Goal: Task Accomplishment & Management: Use online tool/utility

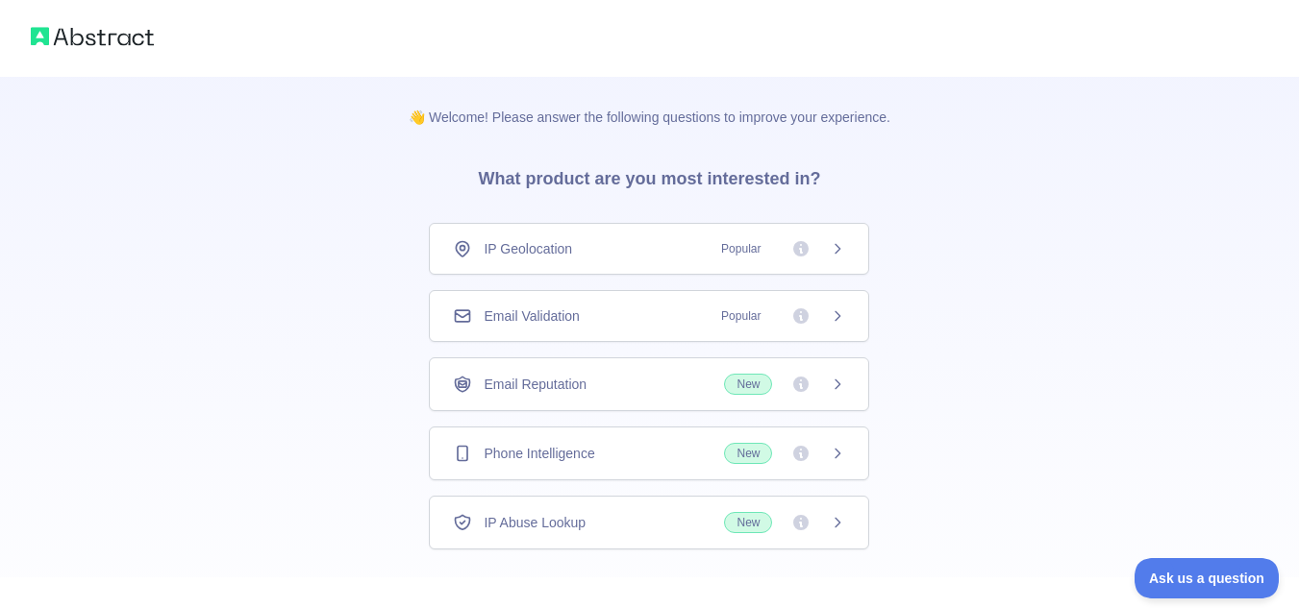
click at [842, 252] on icon at bounding box center [837, 248] width 15 height 15
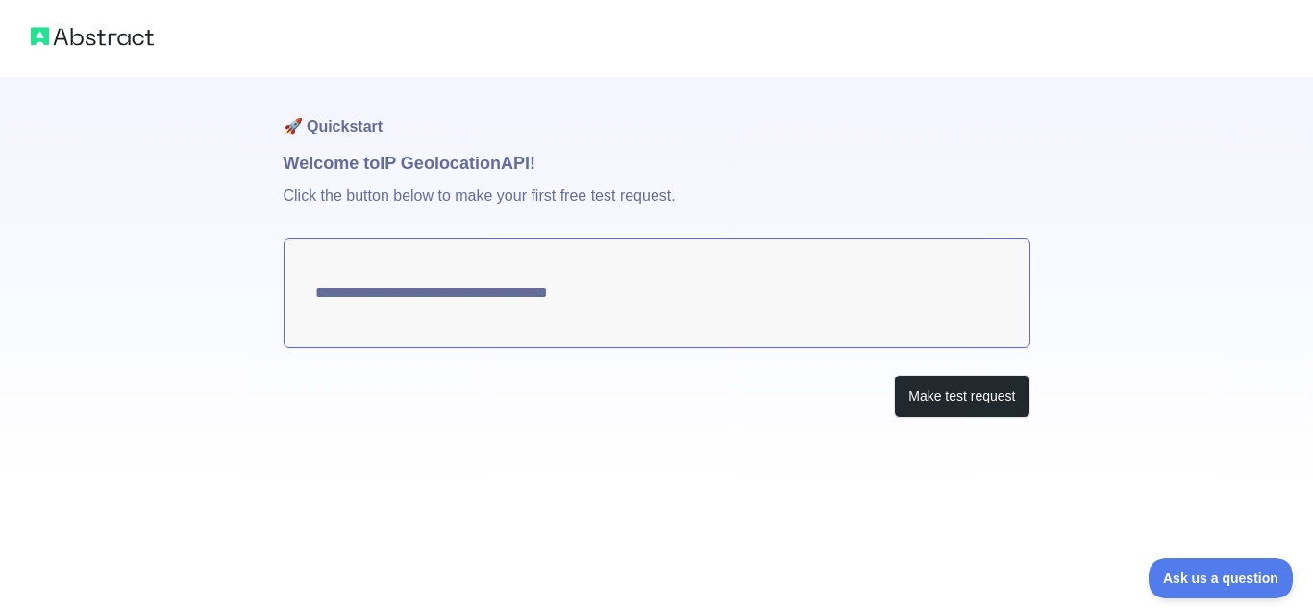
type textarea "**********"
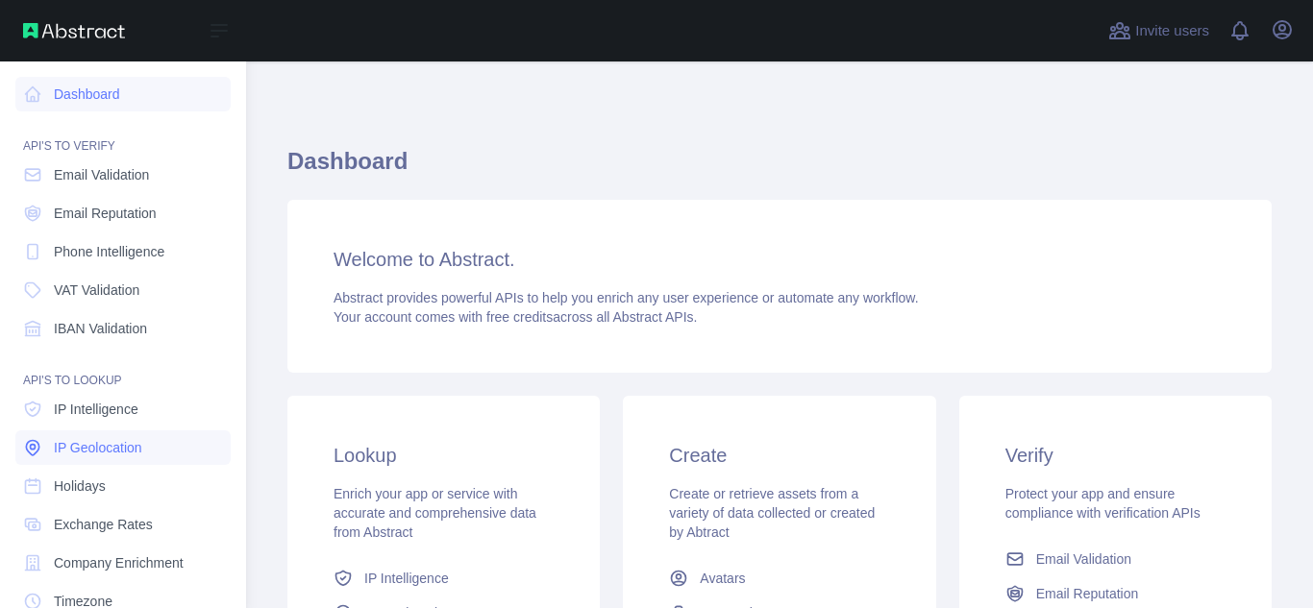
click at [94, 437] on link "IP Geolocation" at bounding box center [122, 448] width 215 height 35
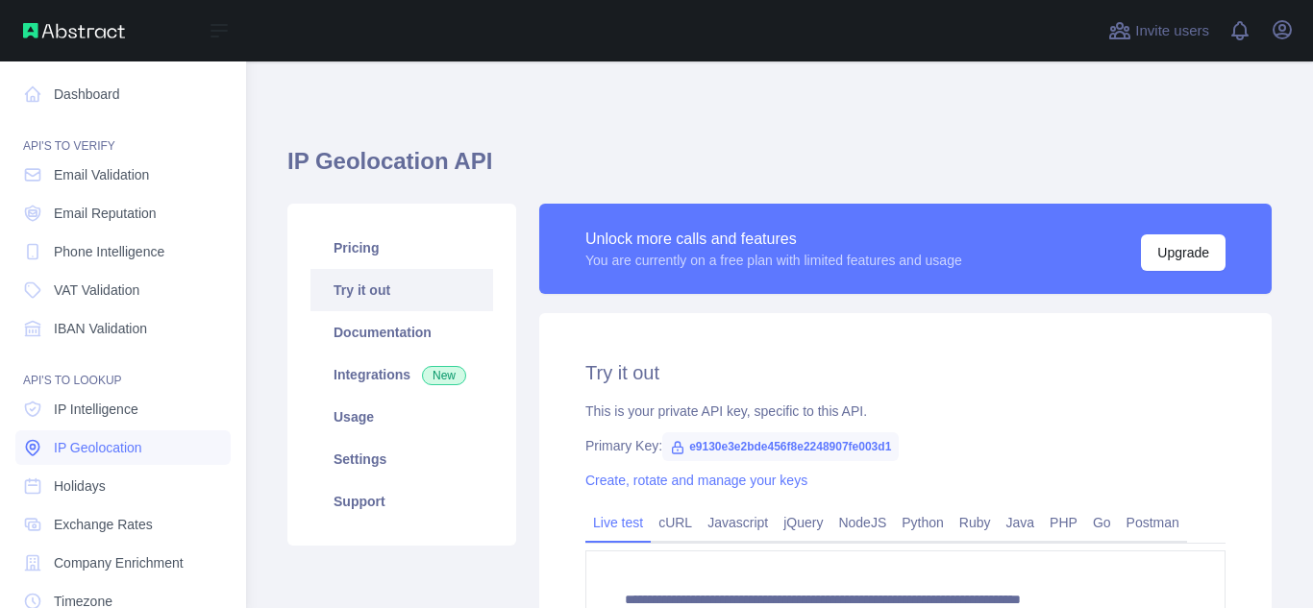
type textarea "**********"
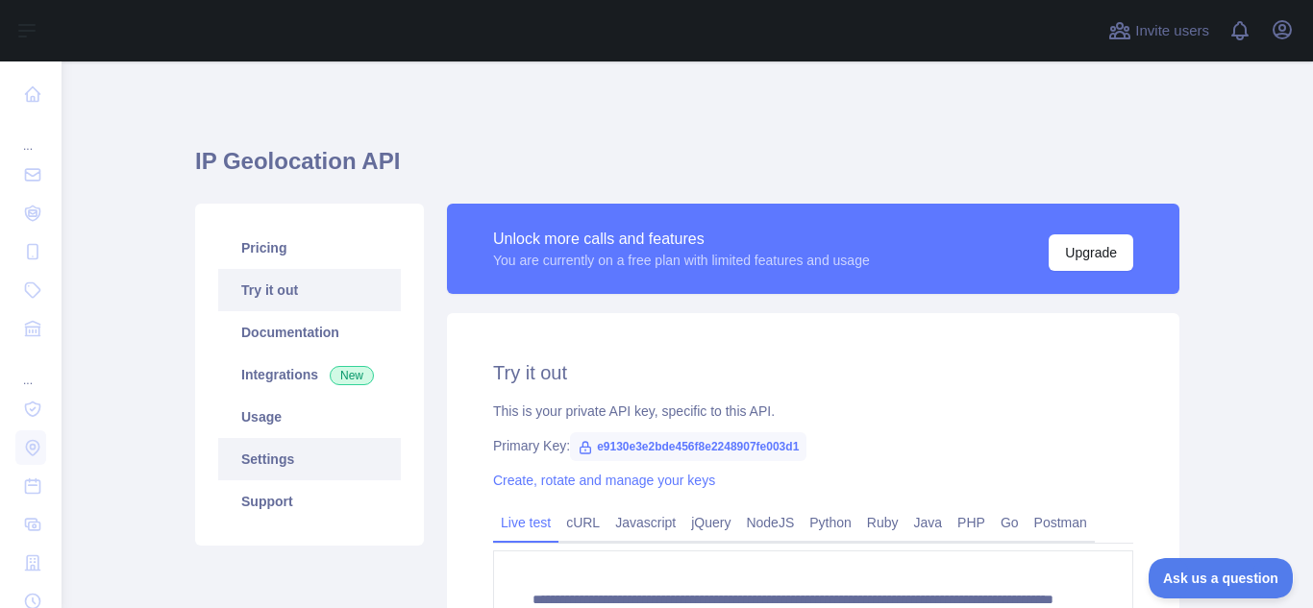
click at [271, 468] on link "Settings" at bounding box center [309, 459] width 183 height 42
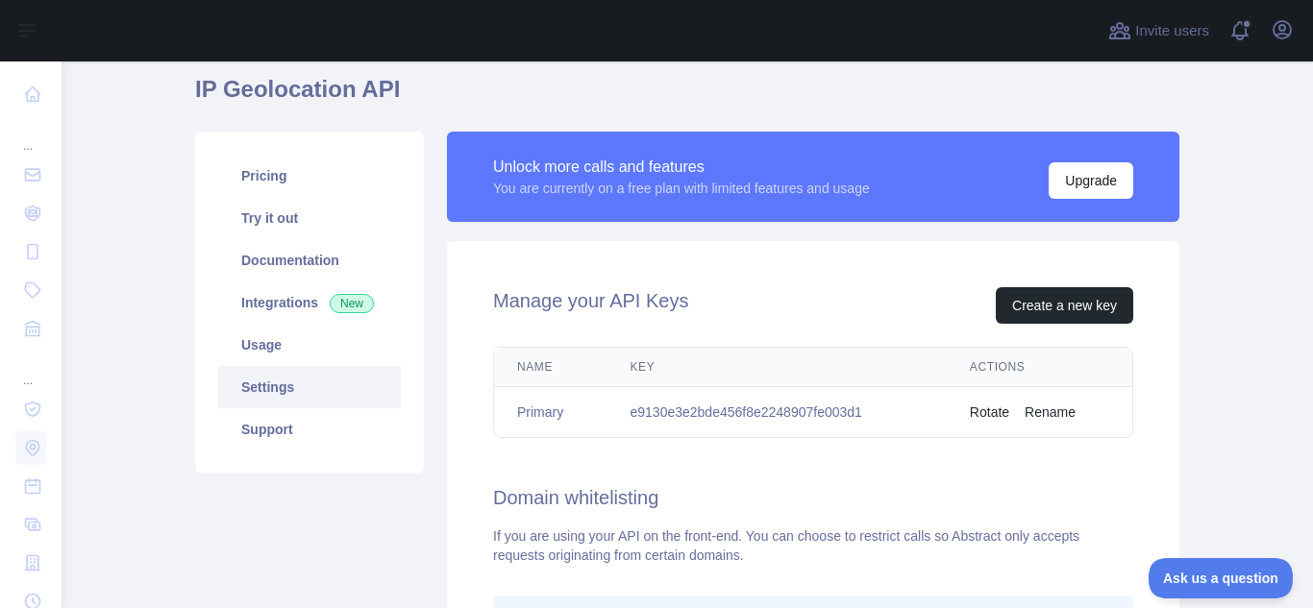
scroll to position [192, 0]
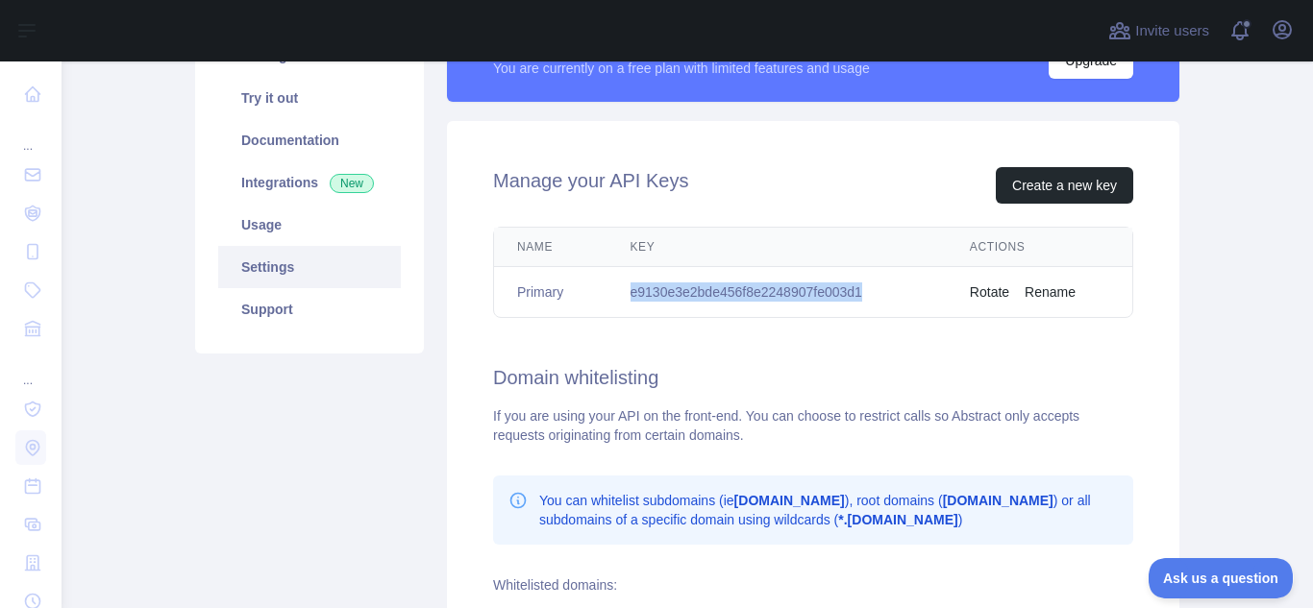
drag, startPoint x: 627, startPoint y: 288, endPoint x: 861, endPoint y: 291, distance: 234.6
click at [861, 291] on td "e9130e3e2bde456f8e2248907fe003d1" at bounding box center [776, 292] width 339 height 51
copy td "e9130e3e2bde456f8e2248907fe003d1"
drag, startPoint x: 1288, startPoint y: 0, endPoint x: 850, endPoint y: 236, distance: 498.0
click at [850, 236] on th "Key" at bounding box center [776, 247] width 339 height 39
